Goal: Task Accomplishment & Management: Manage account settings

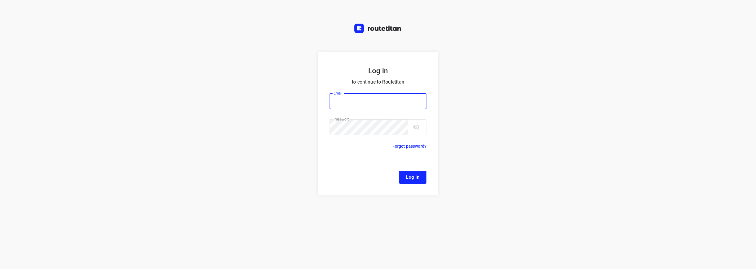
type input "[EMAIL_ADDRESS][DOMAIN_NAME]"
click at [414, 178] on span "Log In" at bounding box center [412, 177] width 13 height 8
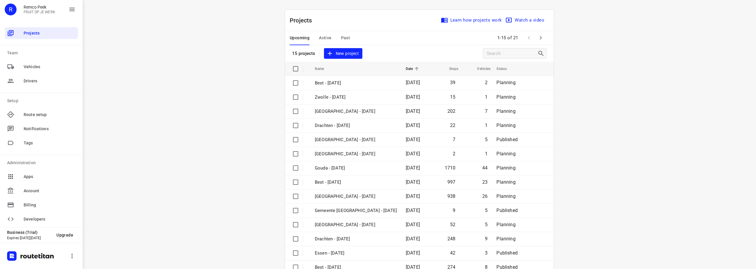
click at [323, 40] on span "Active" at bounding box center [325, 37] width 12 height 7
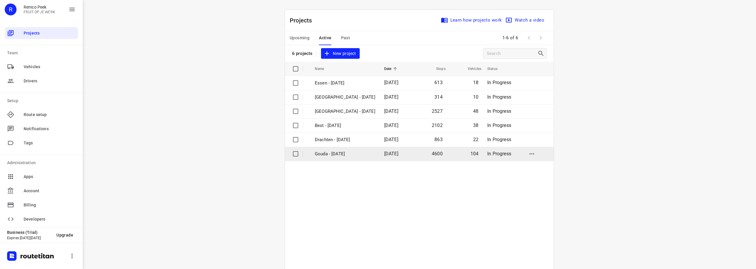
click at [323, 151] on p "Gouda - [DATE]" at bounding box center [345, 154] width 61 height 7
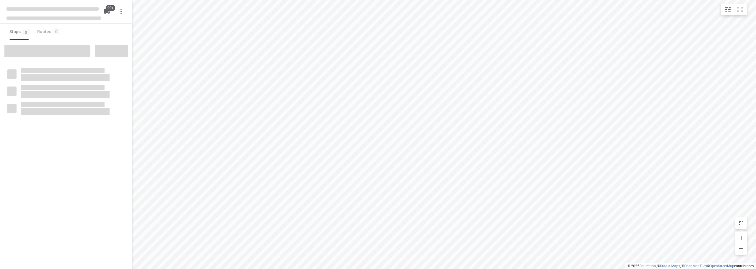
type input "distance"
checkbox input "true"
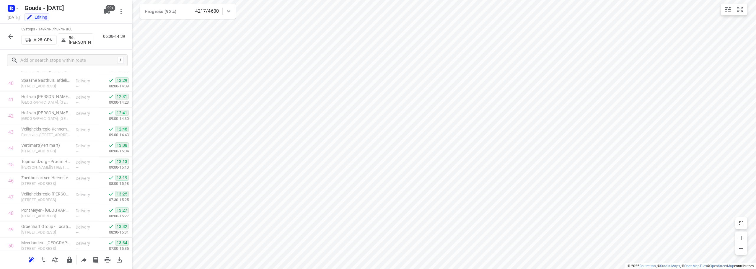
scroll to position [711, 0]
click at [9, 35] on icon "button" at bounding box center [10, 36] width 7 height 7
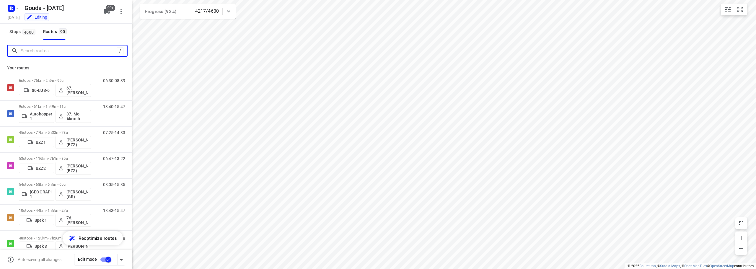
click at [37, 49] on input "Search routes" at bounding box center [69, 50] width 96 height 9
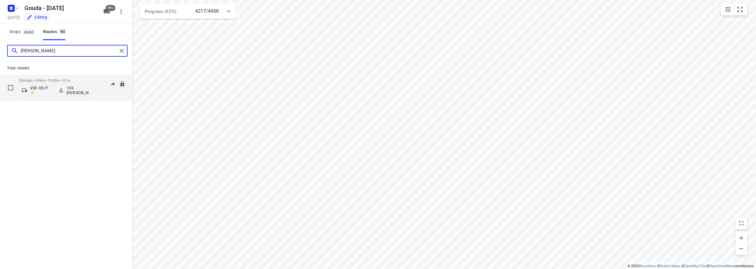
type input "[PERSON_NAME]"
click at [61, 79] on p "53 stops • 99km • 7h30m • 101u" at bounding box center [55, 80] width 72 height 4
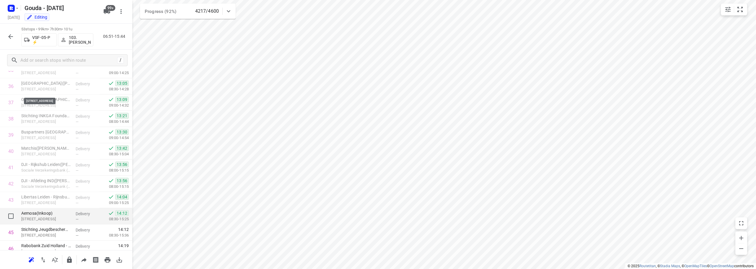
scroll to position [728, 0]
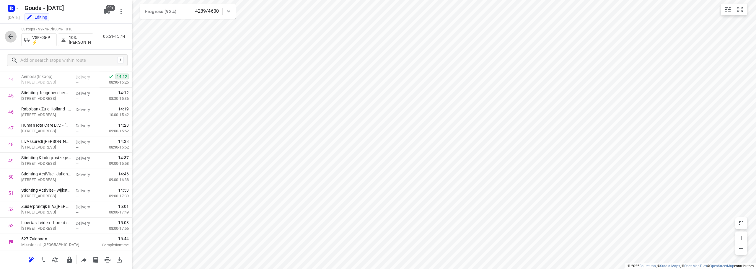
click at [10, 36] on icon "button" at bounding box center [10, 36] width 7 height 7
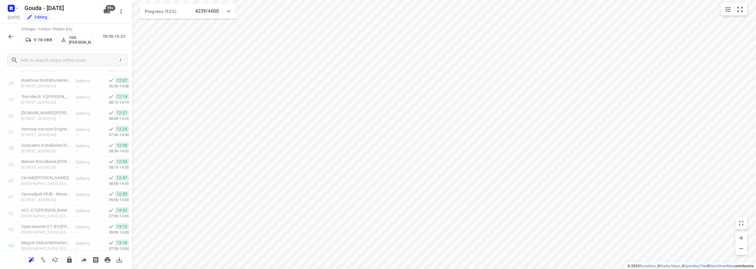
scroll to position [793, 0]
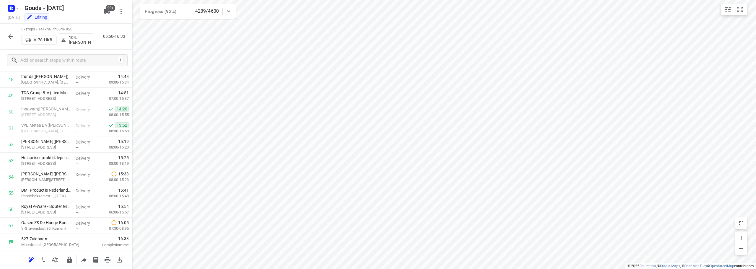
click at [10, 38] on icon "button" at bounding box center [10, 36] width 5 height 5
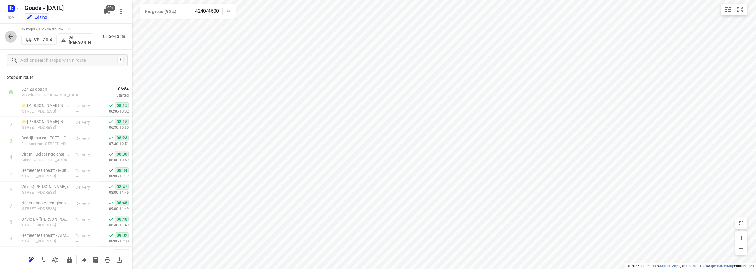
click at [12, 37] on icon "button" at bounding box center [10, 36] width 7 height 7
click at [9, 32] on button "button" at bounding box center [11, 37] width 12 height 12
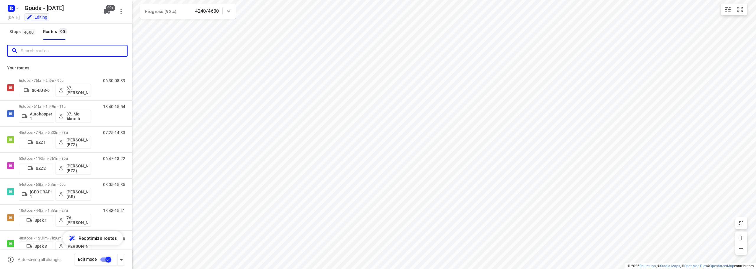
click at [55, 52] on input "Search routes" at bounding box center [74, 50] width 106 height 9
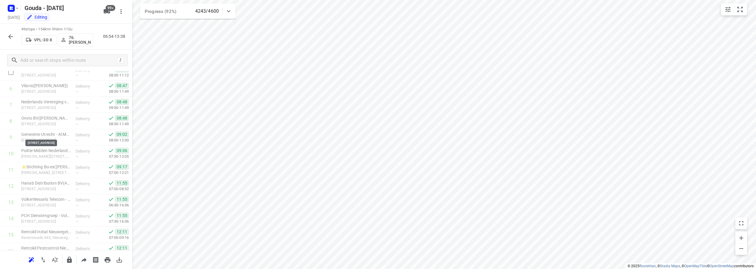
scroll to position [0, 0]
click at [11, 36] on icon "button" at bounding box center [10, 36] width 7 height 7
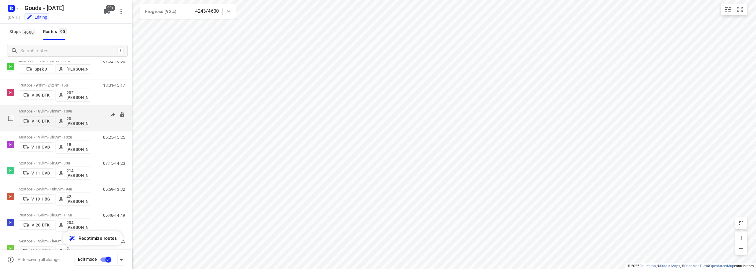
scroll to position [118, 0]
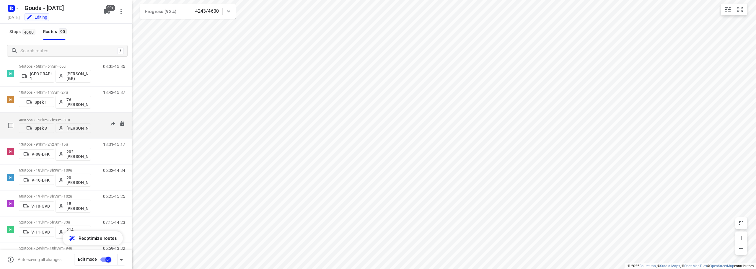
click at [91, 117] on div "48 stops • 125km • 7h26m • 81u Spek 3 [PERSON_NAME] 07:52-16:08" at bounding box center [75, 125] width 113 height 21
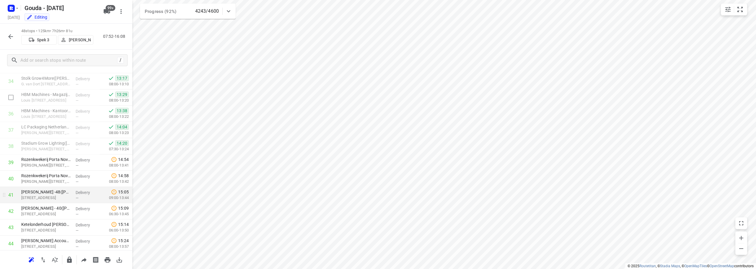
scroll to position [558, 0]
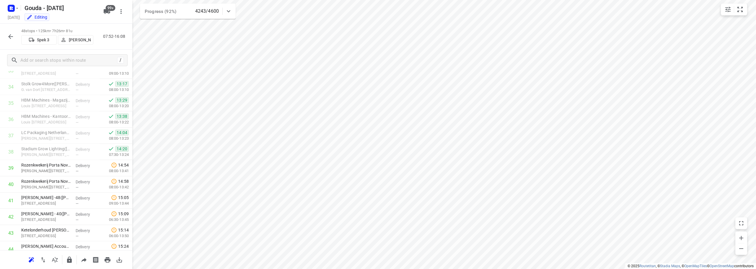
click at [10, 36] on icon "button" at bounding box center [10, 36] width 7 height 7
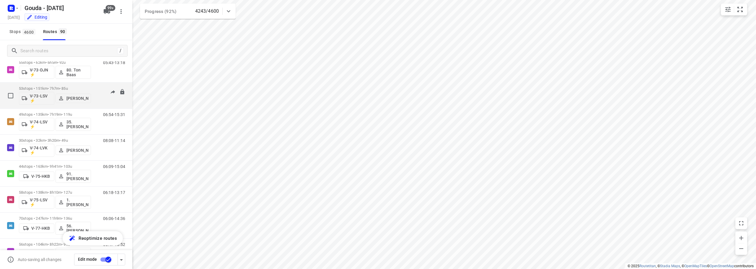
scroll to position [798, 0]
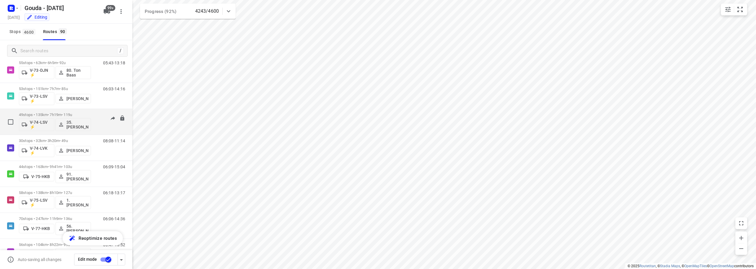
click at [53, 111] on div "49 stops • 135km • 7h19m • 119u V-74-LSV ⚡ 35. [PERSON_NAME]" at bounding box center [55, 122] width 72 height 25
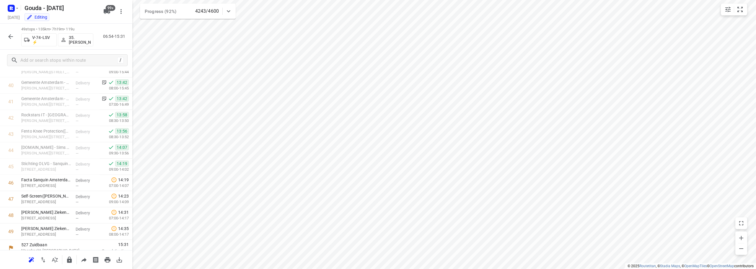
scroll to position [663, 0]
click at [9, 33] on icon "button" at bounding box center [10, 36] width 7 height 7
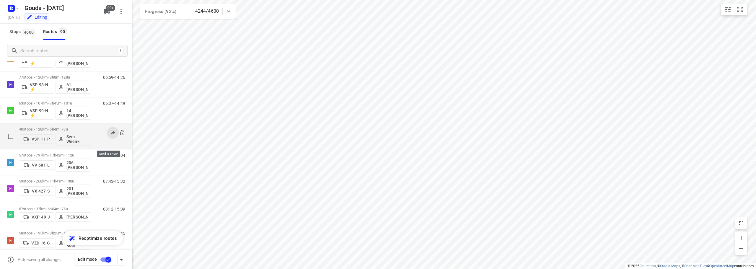
scroll to position [2111, 0]
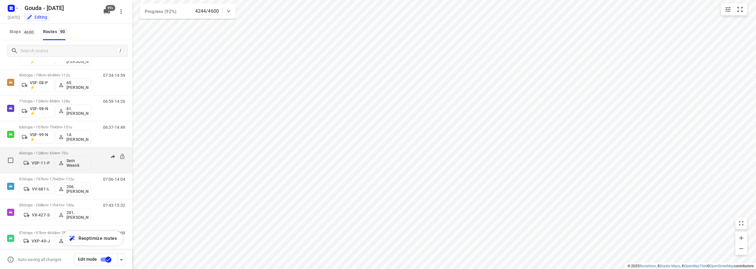
click at [66, 154] on p "40 stops • 128km • 6h4m • 73u" at bounding box center [55, 153] width 72 height 4
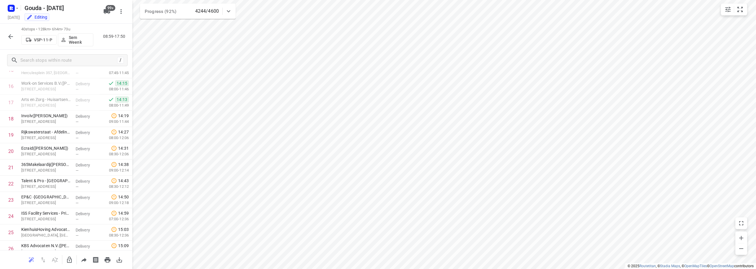
scroll to position [191, 0]
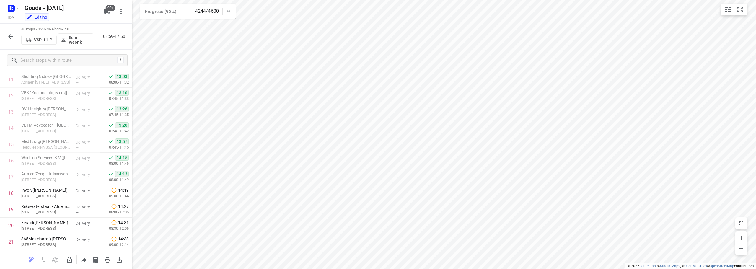
click at [4, 32] on div "40 stops • 128km • 6h4m • 73u VSP-11-P Sem Weenk 08:59-17:50" at bounding box center [66, 37] width 132 height 26
click at [10, 37] on icon "button" at bounding box center [10, 36] width 7 height 7
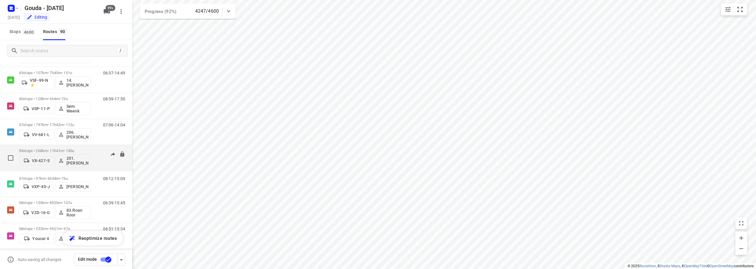
scroll to position [2170, 0]
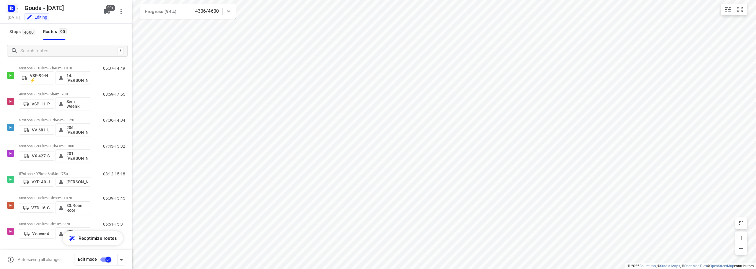
click at [17, 7] on icon "button" at bounding box center [17, 8] width 5 height 5
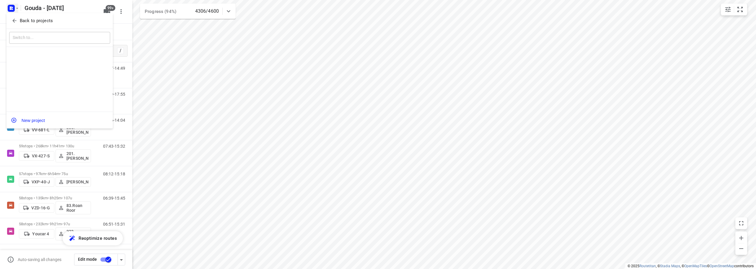
click at [18, 21] on span "Back to projects" at bounding box center [60, 20] width 96 height 7
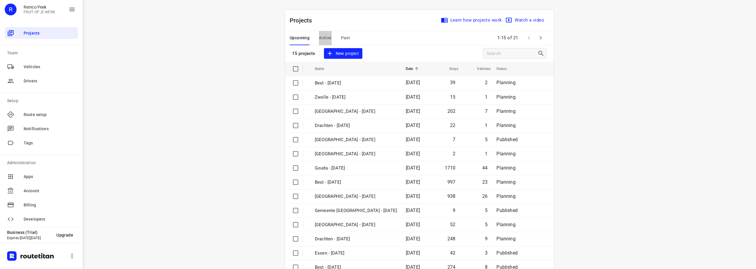
click at [325, 36] on span "Active" at bounding box center [325, 37] width 12 height 7
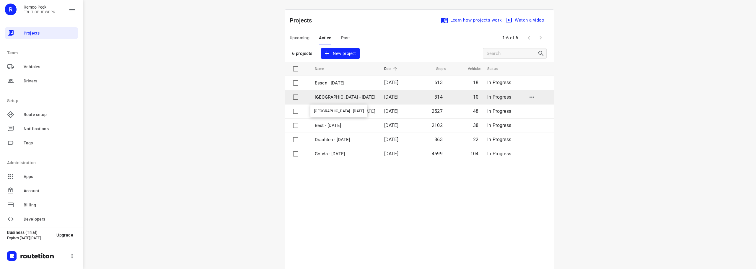
click at [332, 97] on p "[GEOGRAPHIC_DATA] - [DATE]" at bounding box center [345, 97] width 61 height 7
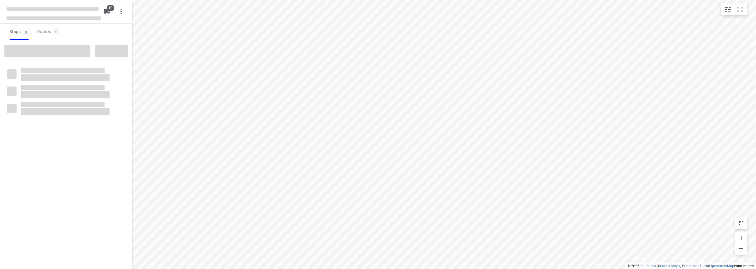
type input "distance"
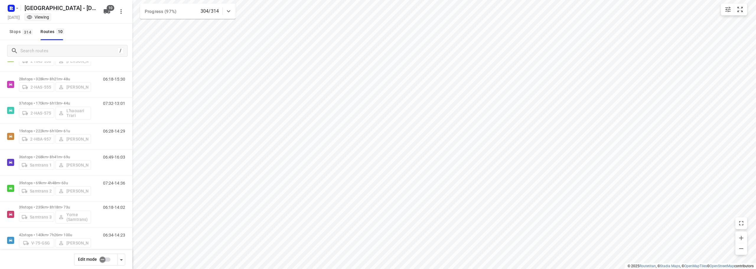
scroll to position [90, 0]
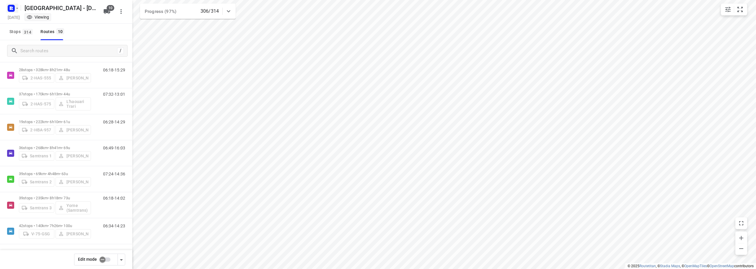
click at [12, 9] on icon "button" at bounding box center [12, 8] width 1 height 1
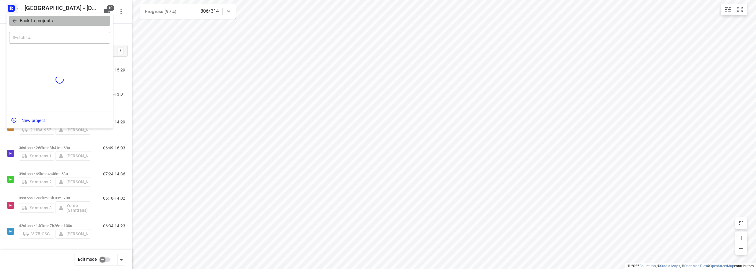
click at [15, 20] on icon "button" at bounding box center [15, 21] width 6 height 6
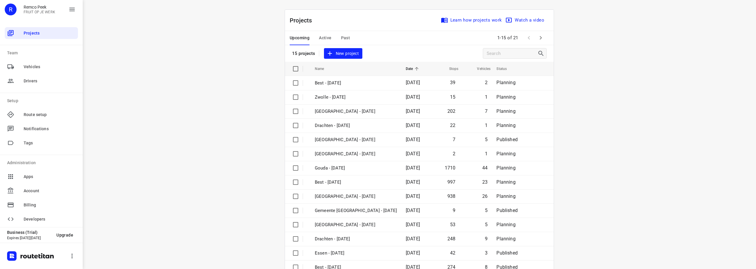
click at [329, 35] on span "Active" at bounding box center [325, 37] width 12 height 7
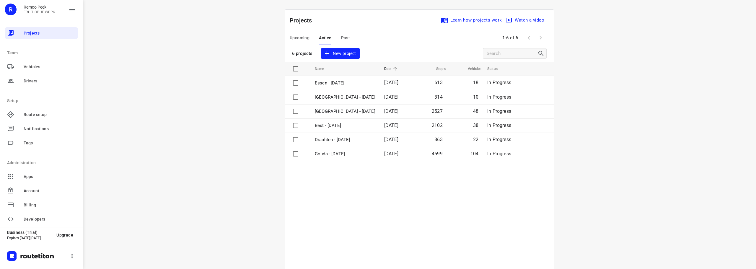
click at [301, 38] on span "Upcoming" at bounding box center [300, 37] width 20 height 7
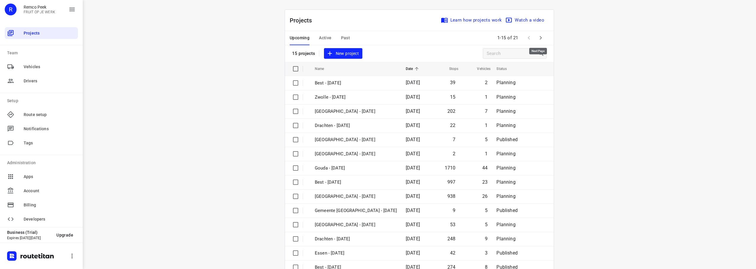
click at [538, 36] on icon "button" at bounding box center [540, 37] width 7 height 7
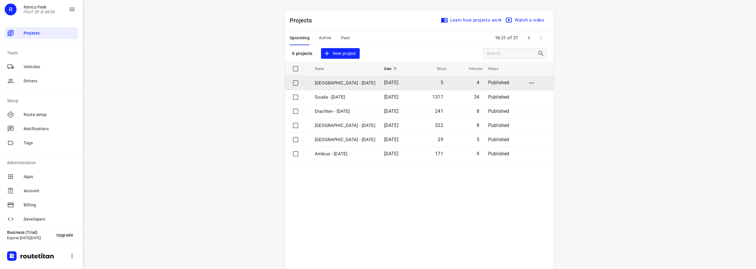
click at [343, 86] on td "[GEOGRAPHIC_DATA] - [DATE]" at bounding box center [344, 83] width 71 height 14
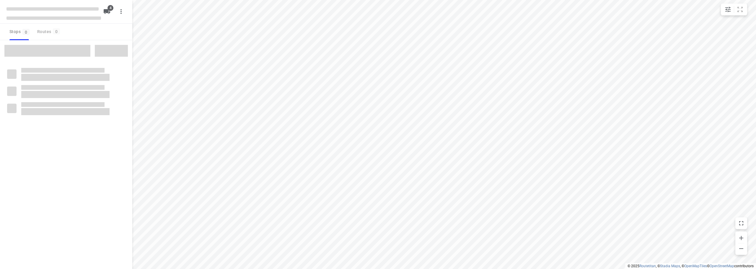
type input "distance"
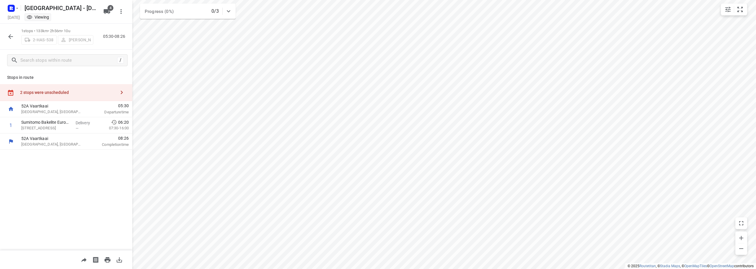
click at [39, 91] on div "2 stops were unscheduled" at bounding box center [68, 92] width 96 height 5
click at [145, 11] on icon "button" at bounding box center [142, 11] width 7 height 7
click at [11, 34] on icon "button" at bounding box center [10, 36] width 7 height 7
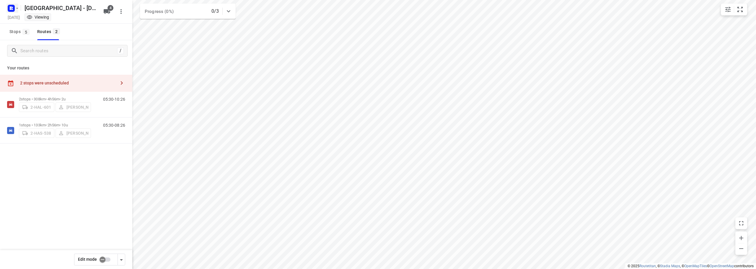
click at [17, 7] on icon "button" at bounding box center [17, 8] width 5 height 5
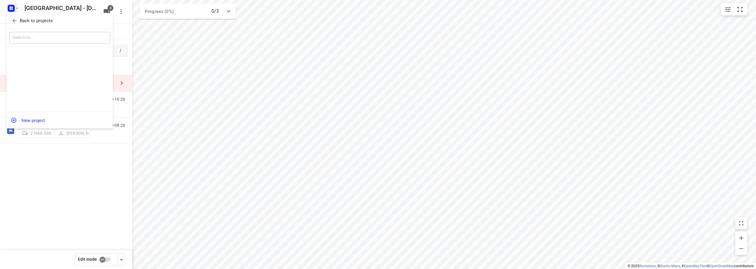
click at [15, 19] on icon "button" at bounding box center [15, 21] width 6 height 6
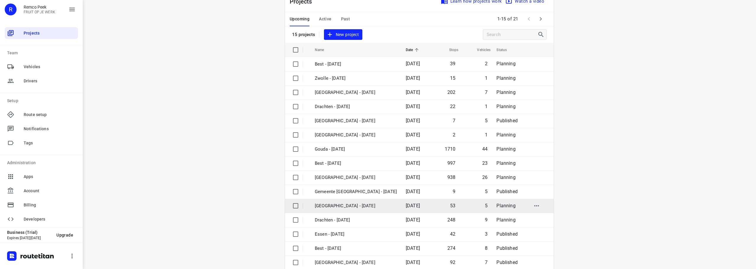
scroll to position [30, 0]
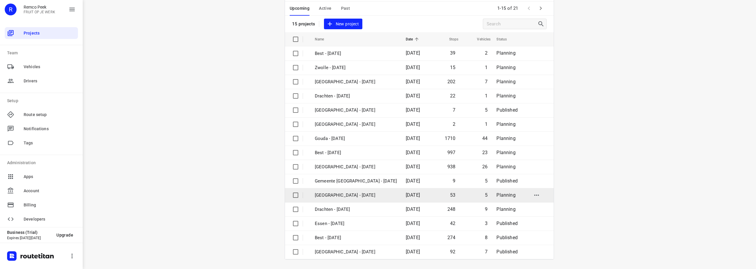
click at [331, 193] on p "[GEOGRAPHIC_DATA] - [DATE]" at bounding box center [356, 195] width 82 height 7
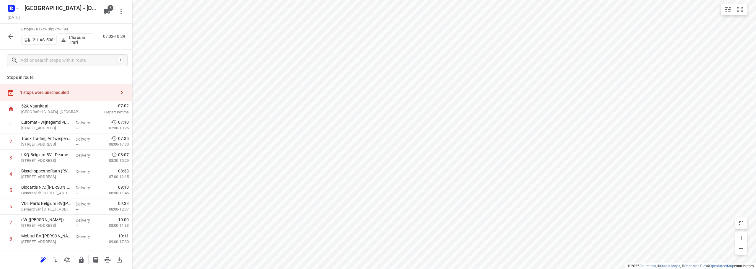
click at [63, 89] on div "1 stops were unscheduled" at bounding box center [66, 92] width 132 height 17
click at [62, 89] on div "1 stops were unscheduled" at bounding box center [66, 92] width 132 height 17
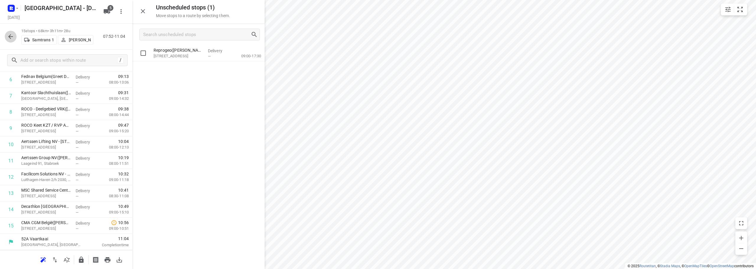
click at [8, 32] on button "button" at bounding box center [11, 37] width 12 height 12
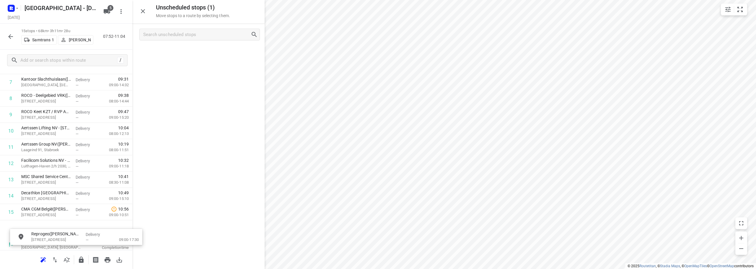
scroll to position [148, 0]
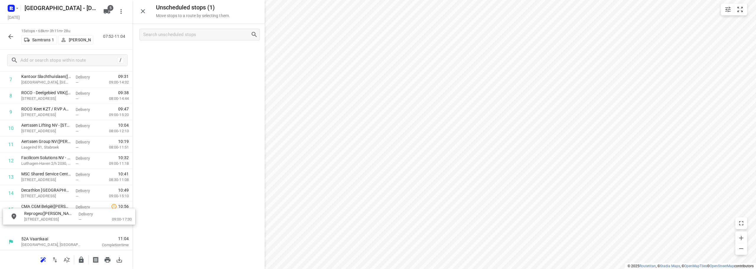
drag, startPoint x: 179, startPoint y: 51, endPoint x: 45, endPoint y: 216, distance: 211.7
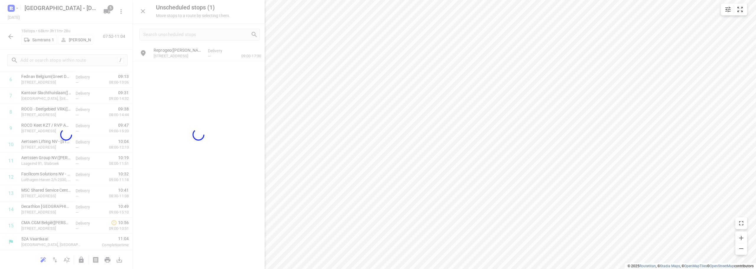
scroll to position [126, 0]
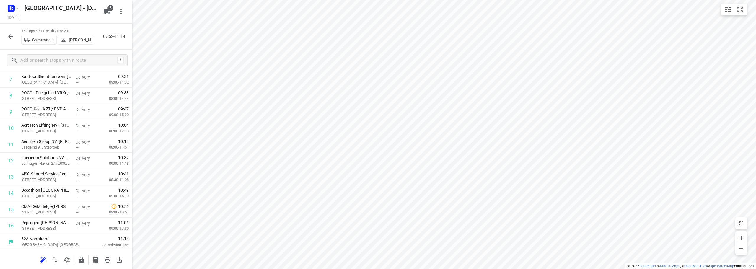
click at [7, 35] on icon "button" at bounding box center [10, 36] width 7 height 7
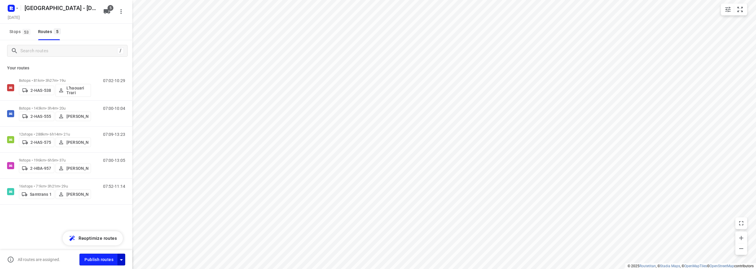
drag, startPoint x: 121, startPoint y: 261, endPoint x: 123, endPoint y: 256, distance: 5.3
click at [121, 262] on icon "button" at bounding box center [121, 259] width 7 height 7
click at [4, 210] on div "8 stops • 81km • 3h27m • 19u 2-HAS-538 L'haouari Trari 07:02-10:29 8 stops • 14…" at bounding box center [66, 160] width 132 height 171
click at [125, 9] on button "button" at bounding box center [121, 12] width 12 height 12
click at [115, 22] on li "Routing settings" at bounding box center [90, 25] width 73 height 11
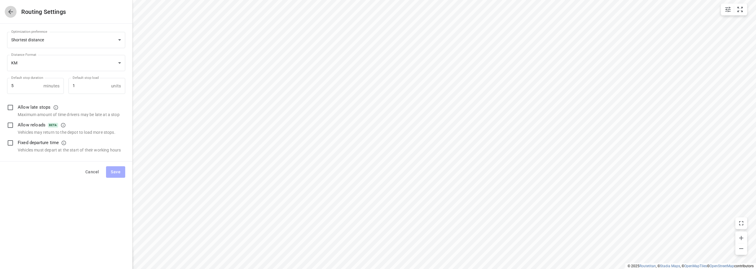
click at [9, 11] on icon "button" at bounding box center [10, 11] width 7 height 7
type input "distance"
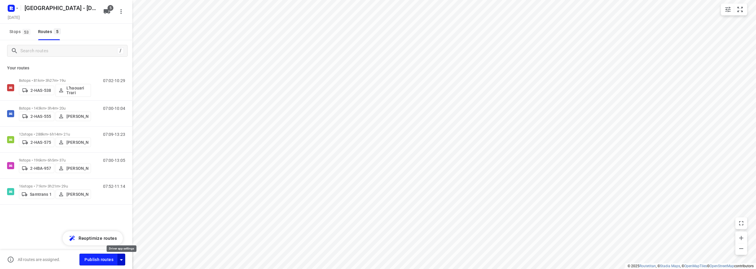
click at [120, 261] on icon "button" at bounding box center [121, 259] width 7 height 7
click at [121, 261] on icon "button" at bounding box center [121, 259] width 7 height 7
click at [96, 260] on span "Publish routes" at bounding box center [98, 259] width 29 height 7
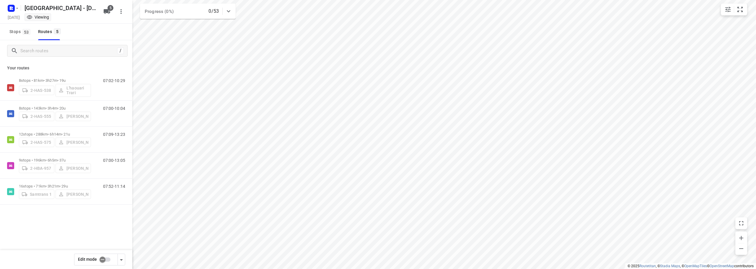
click at [13, 8] on rect "button" at bounding box center [11, 8] width 7 height 7
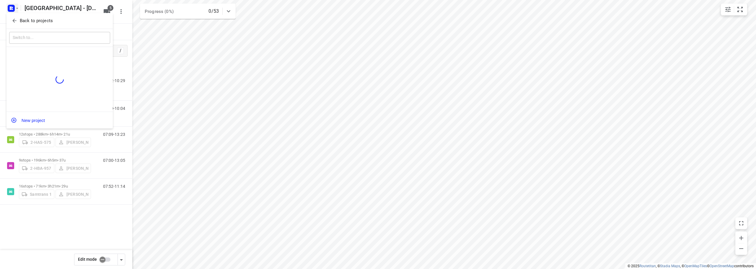
click at [13, 18] on icon "button" at bounding box center [15, 21] width 6 height 6
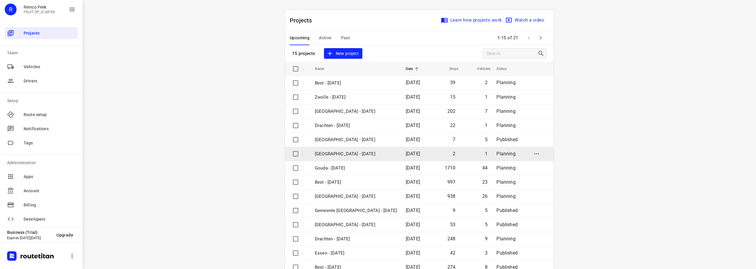
click at [327, 152] on p "[GEOGRAPHIC_DATA] - [DATE]" at bounding box center [356, 154] width 82 height 7
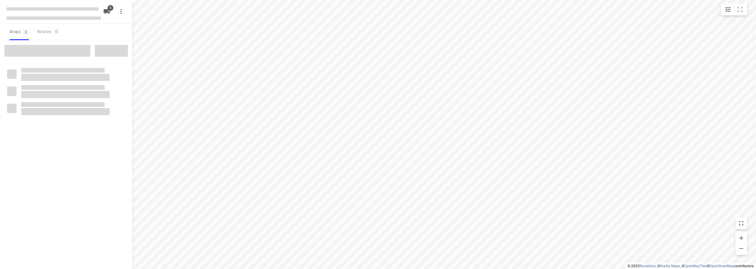
type input "distance"
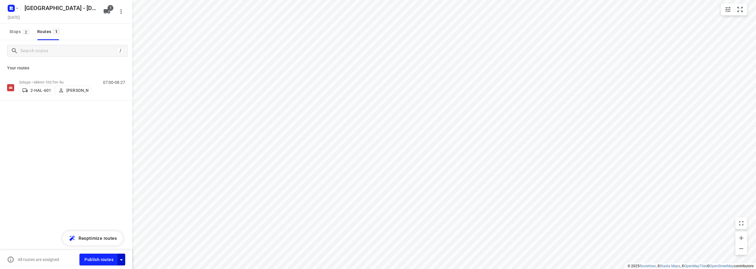
click at [121, 257] on icon "button" at bounding box center [121, 259] width 7 height 7
click at [94, 149] on div "/ Your routes 2 stops • 68km • 1h27m • 9u 2-HAL-601 [PERSON_NAME] 07:00-08:27" at bounding box center [66, 162] width 132 height 245
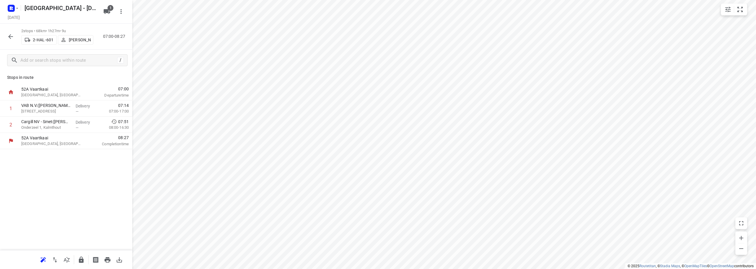
click at [9, 36] on icon "button" at bounding box center [10, 36] width 5 height 5
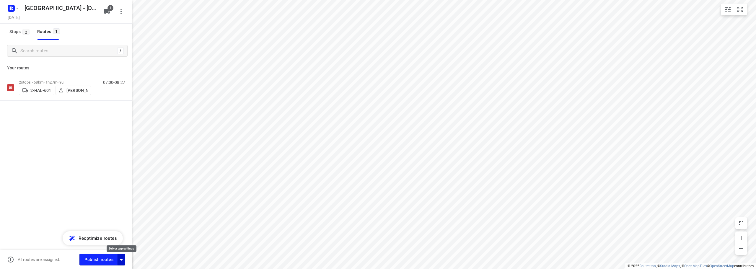
click at [118, 261] on icon "button" at bounding box center [121, 259] width 7 height 7
click at [120, 261] on icon "button" at bounding box center [121, 259] width 7 height 7
click at [99, 261] on span "Publish routes" at bounding box center [98, 259] width 29 height 7
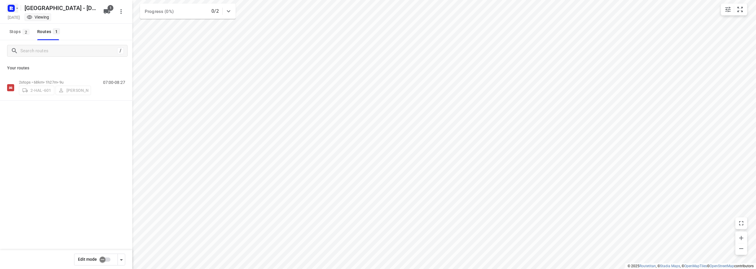
click at [11, 8] on icon "button" at bounding box center [10, 8] width 1 height 1
click at [11, 19] on button "Back to projects" at bounding box center [59, 21] width 101 height 10
